Goal: Information Seeking & Learning: Find specific fact

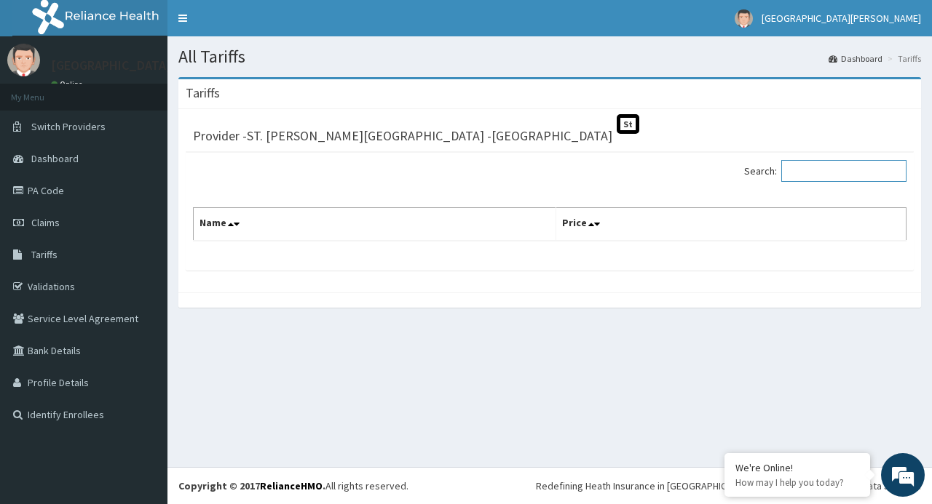
click at [798, 167] on input "Search:" at bounding box center [843, 171] width 125 height 22
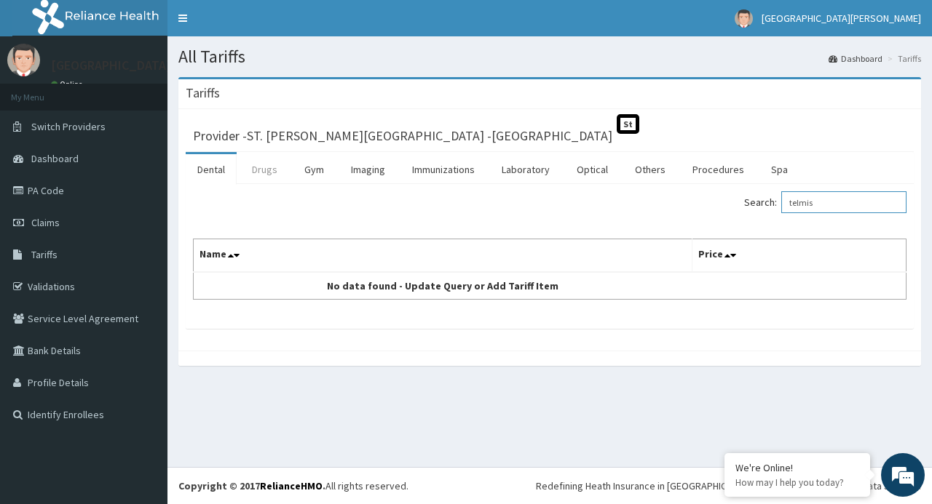
type input "telmis"
click at [263, 154] on link "Drugs" at bounding box center [264, 169] width 49 height 31
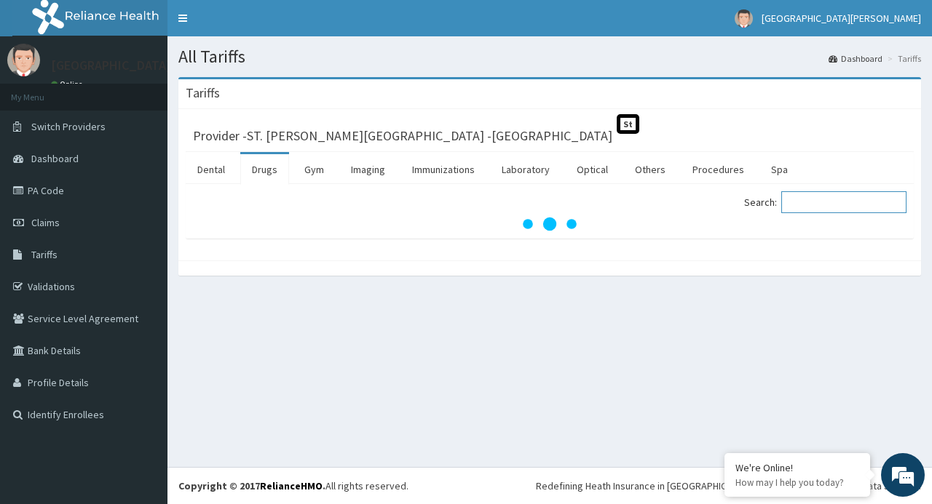
click at [841, 207] on input "Search:" at bounding box center [843, 202] width 125 height 22
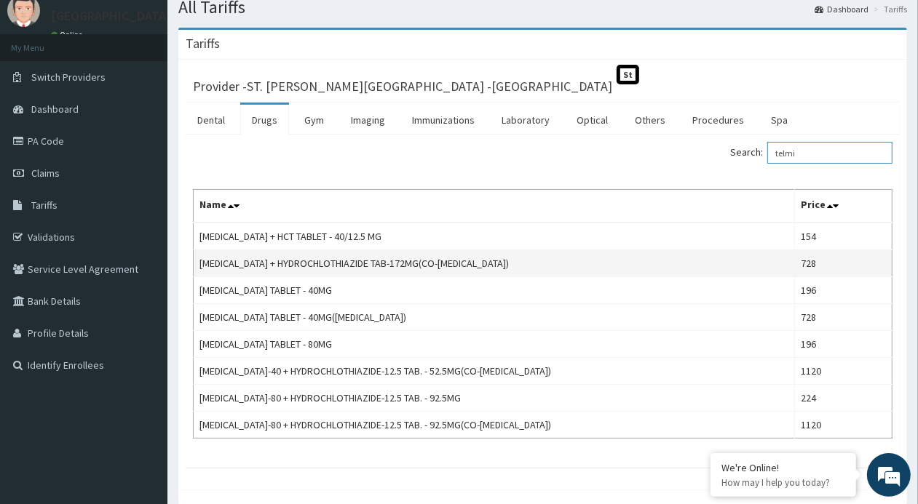
scroll to position [91, 0]
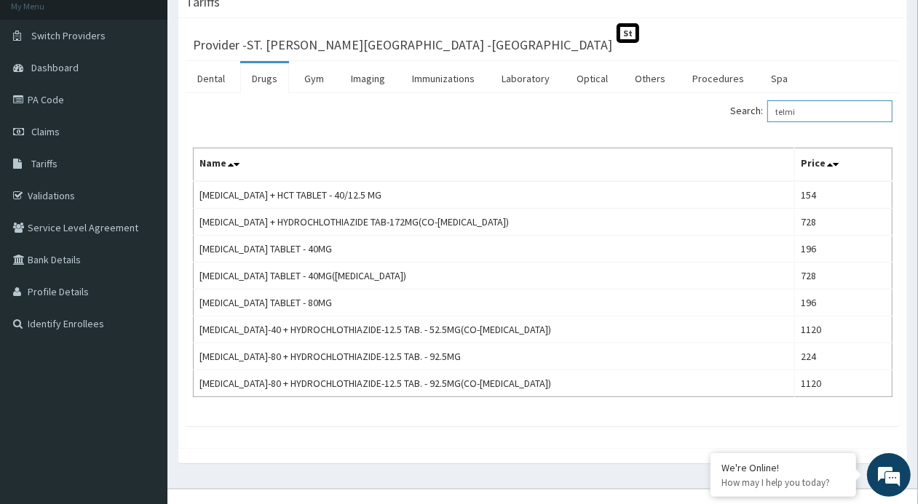
type input "telmi"
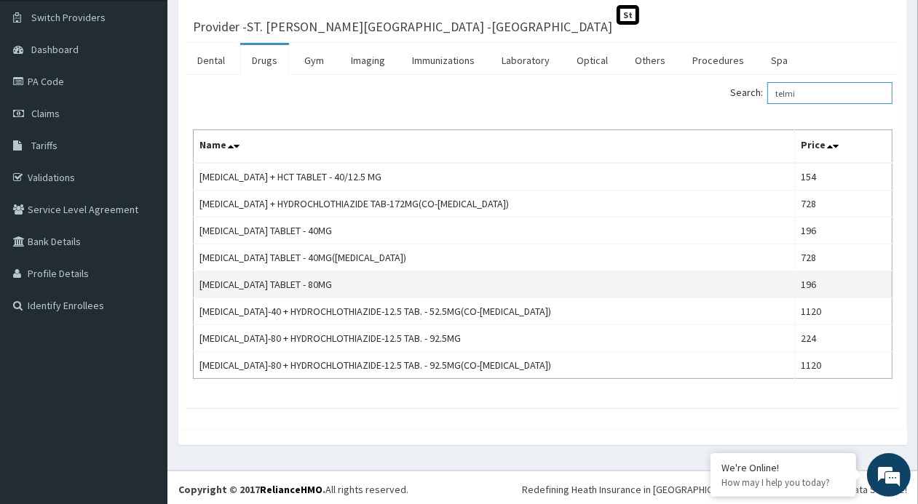
scroll to position [114, 0]
